Goal: Browse casually: Explore the website without a specific task or goal

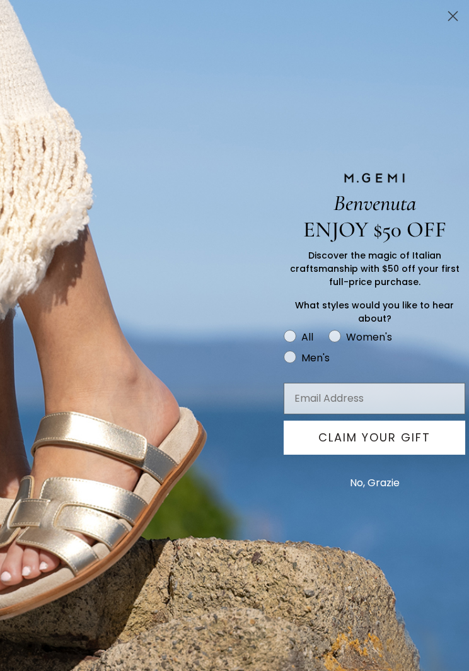
click at [454, 18] on icon "Close dialog" at bounding box center [453, 16] width 9 height 9
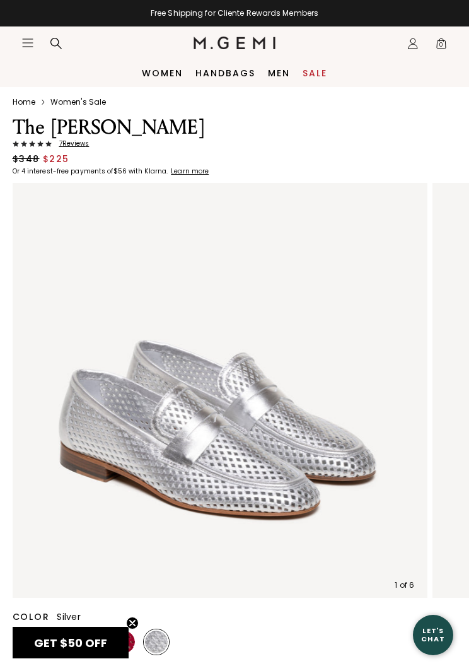
click at [425, 622] on div "Let's Chat" at bounding box center [433, 634] width 40 height 40
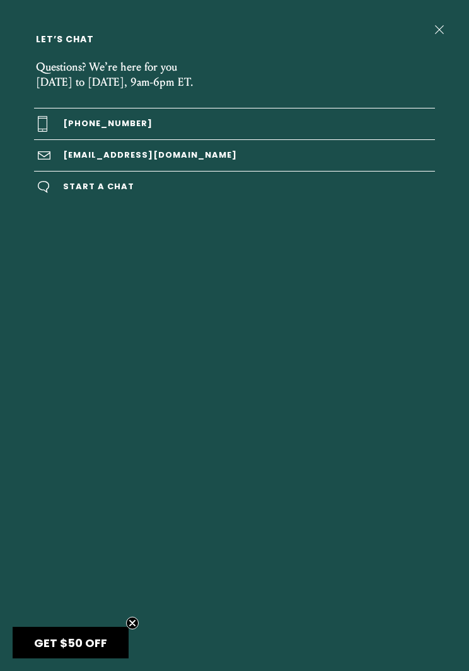
click at [429, 38] on div "Let’s Chat" at bounding box center [234, 39] width 401 height 10
